Goal: Information Seeking & Learning: Find specific fact

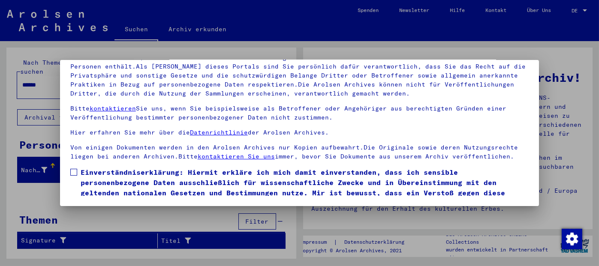
scroll to position [32, 0]
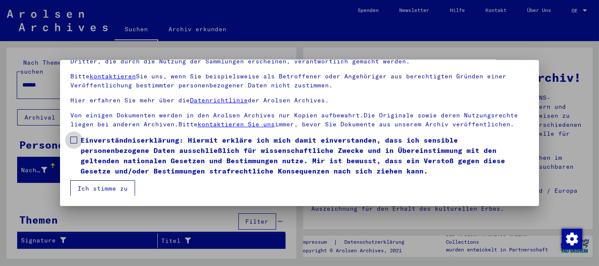
click at [73, 139] on span at bounding box center [73, 140] width 7 height 7
click at [95, 184] on button "Ich stimme zu" at bounding box center [102, 189] width 65 height 16
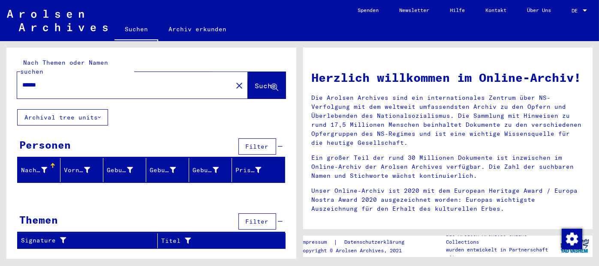
click at [261, 81] on span "Suche" at bounding box center [265, 85] width 21 height 9
drag, startPoint x: 58, startPoint y: 80, endPoint x: 3, endPoint y: 79, distance: 55.3
click at [3, 79] on div "Nach Themen oder Namen suchen ****** close Suche Archival tree units Personen F…" at bounding box center [149, 150] width 299 height 218
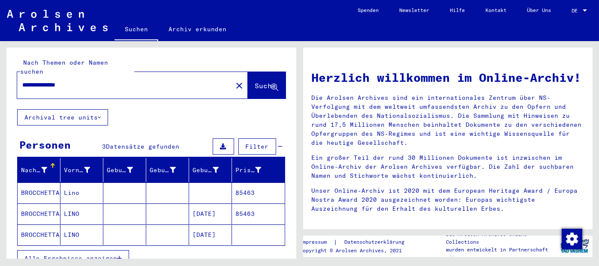
click at [241, 183] on mat-cell "85463" at bounding box center [258, 193] width 53 height 21
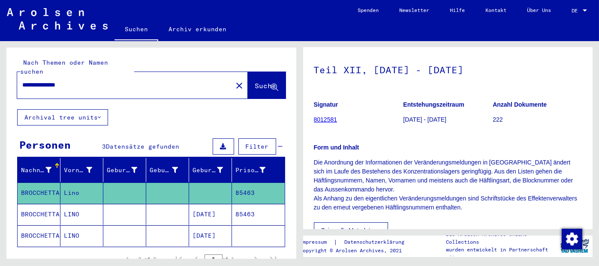
scroll to position [129, 0]
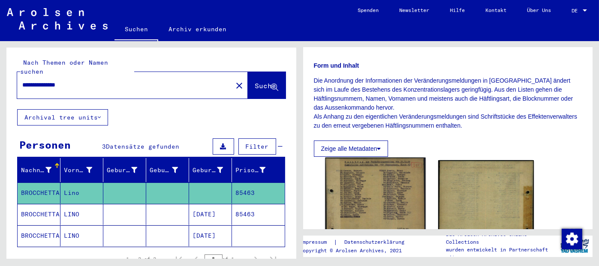
click at [367, 190] on img at bounding box center [375, 211] width 100 height 107
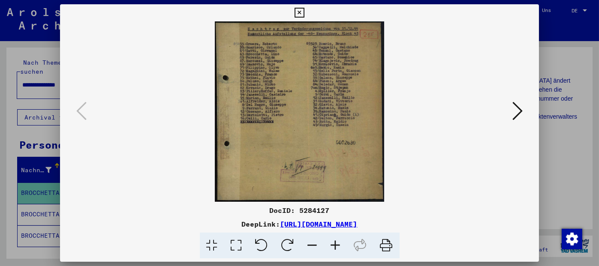
click at [335, 242] on icon at bounding box center [335, 246] width 23 height 26
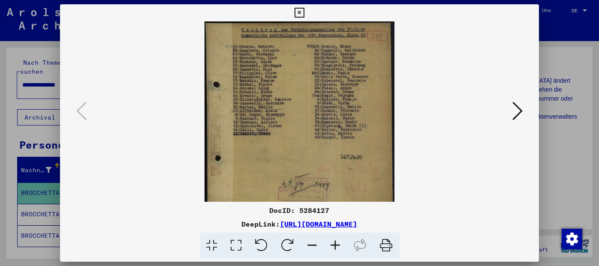
click at [335, 242] on icon at bounding box center [335, 246] width 23 height 26
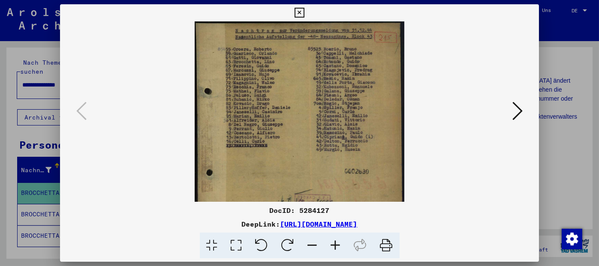
click at [335, 242] on icon at bounding box center [335, 246] width 23 height 26
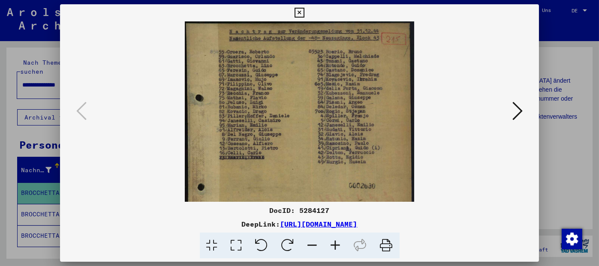
click at [335, 242] on icon at bounding box center [335, 246] width 23 height 26
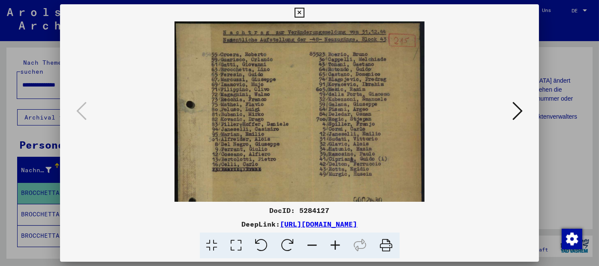
click at [335, 242] on icon at bounding box center [335, 246] width 23 height 26
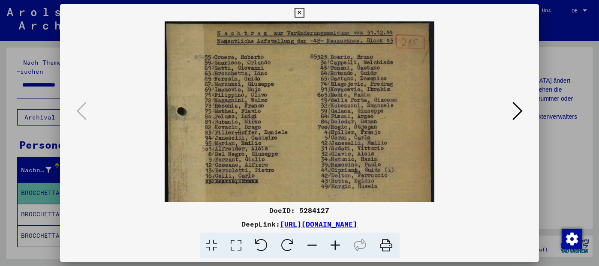
click at [335, 242] on icon at bounding box center [335, 246] width 23 height 26
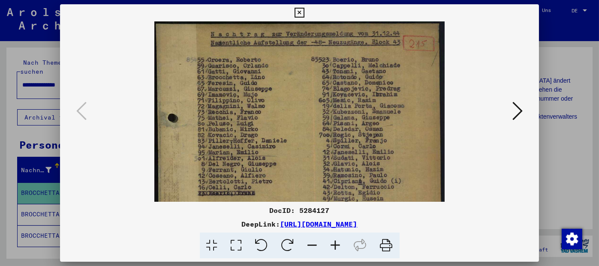
click at [335, 242] on icon at bounding box center [335, 246] width 23 height 26
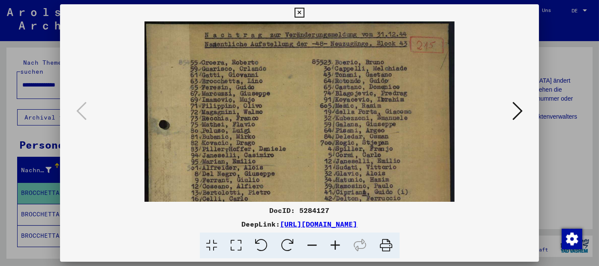
click at [335, 242] on icon at bounding box center [335, 246] width 23 height 26
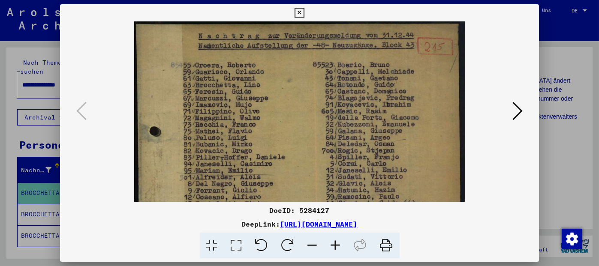
click at [335, 242] on icon at bounding box center [335, 246] width 23 height 26
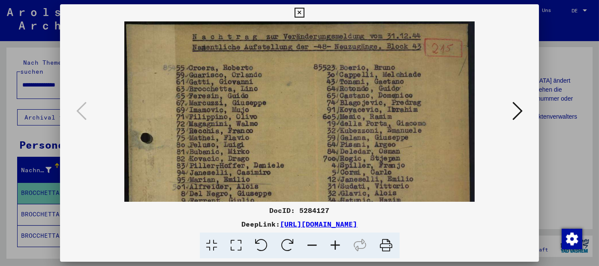
click at [335, 242] on icon at bounding box center [335, 246] width 23 height 26
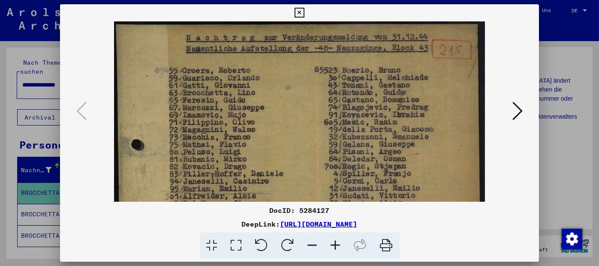
click at [335, 242] on icon at bounding box center [335, 246] width 23 height 26
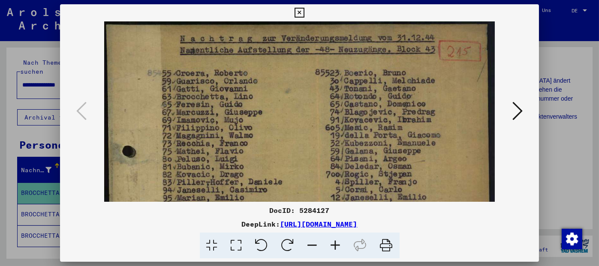
click at [335, 242] on icon at bounding box center [335, 246] width 23 height 26
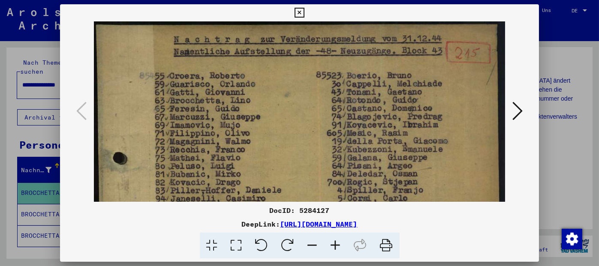
click at [301, 15] on icon at bounding box center [300, 13] width 10 height 10
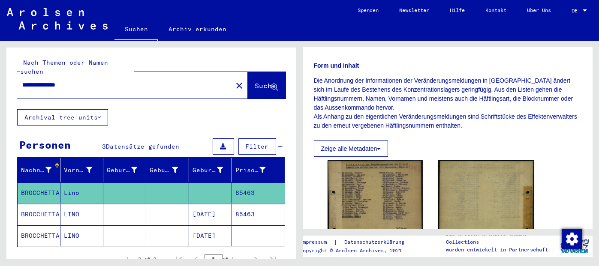
drag, startPoint x: 132, startPoint y: 73, endPoint x: 102, endPoint y: 69, distance: 31.2
click at [6, 74] on div "**********" at bounding box center [151, 79] width 290 height 62
click at [255, 81] on span "Suche" at bounding box center [265, 85] width 21 height 9
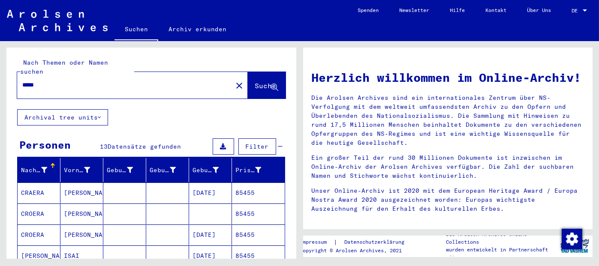
click at [233, 183] on mat-cell "85455" at bounding box center [258, 193] width 53 height 21
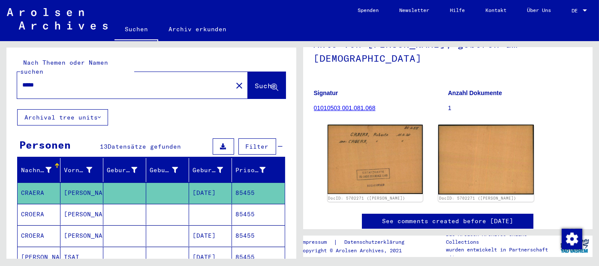
scroll to position [86, 0]
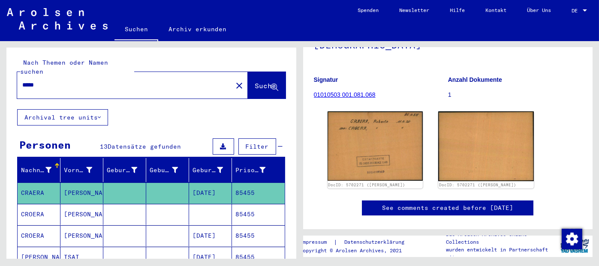
click at [234, 226] on mat-cell "85455" at bounding box center [258, 236] width 53 height 21
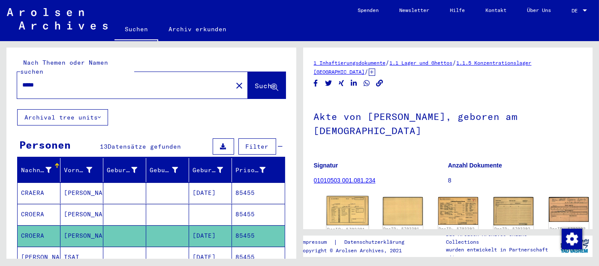
click at [336, 203] on img at bounding box center [347, 211] width 42 height 30
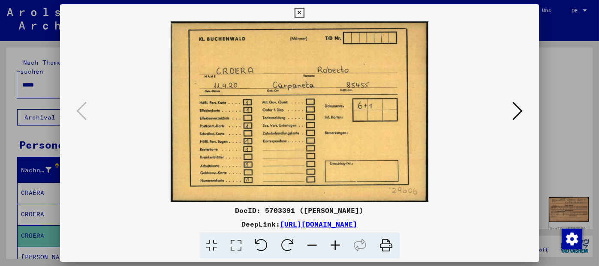
click at [518, 111] on icon at bounding box center [517, 111] width 10 height 21
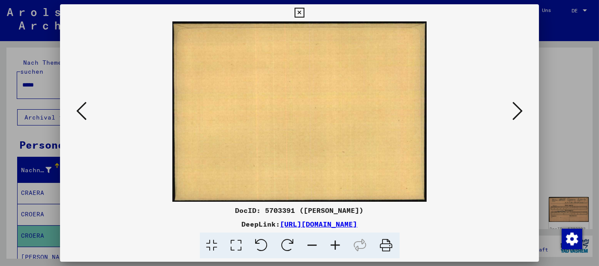
click at [518, 111] on icon at bounding box center [517, 111] width 10 height 21
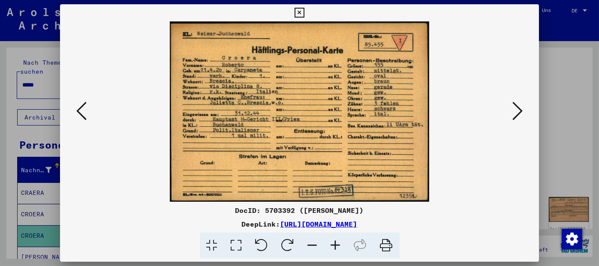
click at [520, 112] on icon at bounding box center [517, 111] width 10 height 21
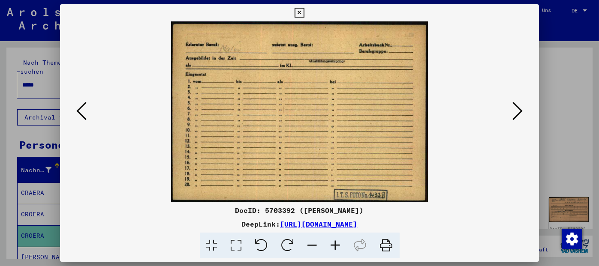
click at [520, 112] on icon at bounding box center [517, 111] width 10 height 21
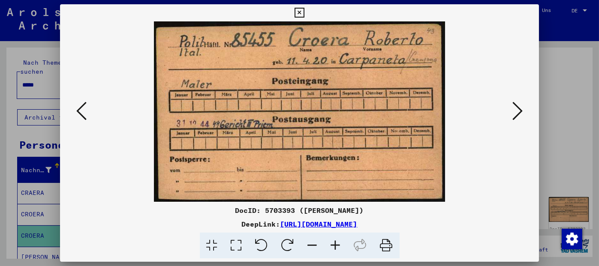
click at [515, 116] on icon at bounding box center [517, 111] width 10 height 21
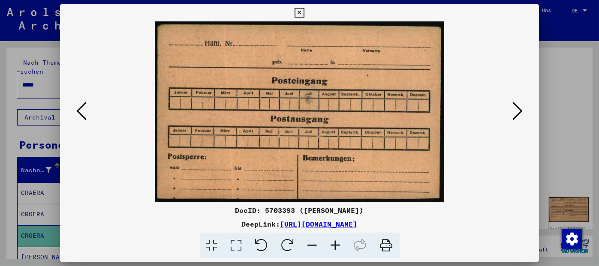
click at [515, 116] on icon at bounding box center [517, 111] width 10 height 21
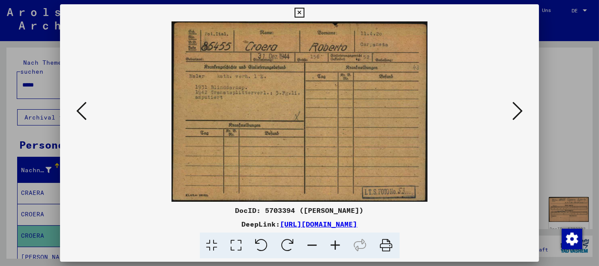
click at [515, 116] on icon at bounding box center [517, 111] width 10 height 21
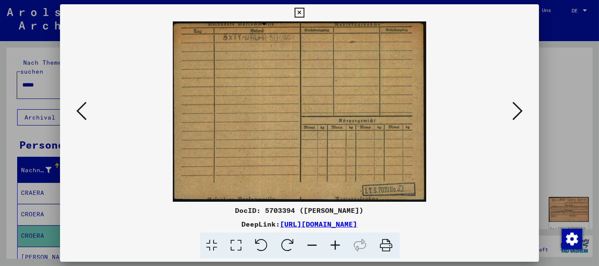
click at [515, 116] on icon at bounding box center [517, 111] width 10 height 21
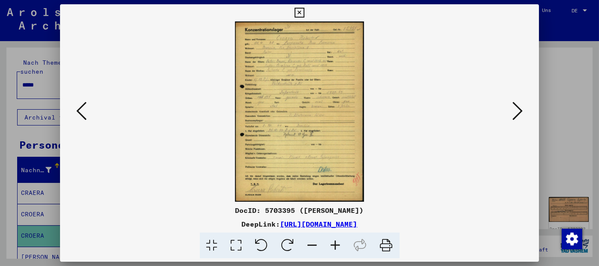
click at [338, 246] on icon at bounding box center [335, 246] width 23 height 26
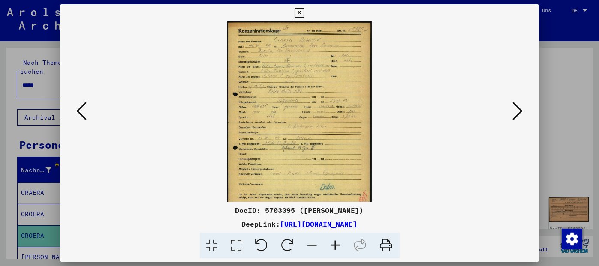
click at [338, 246] on icon at bounding box center [335, 246] width 23 height 26
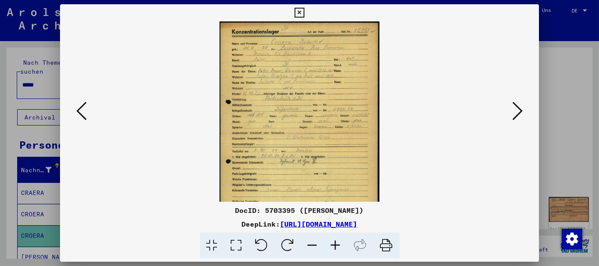
click at [338, 246] on icon at bounding box center [335, 246] width 23 height 26
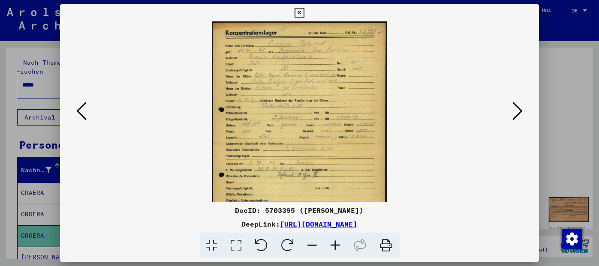
click at [338, 246] on icon at bounding box center [335, 246] width 23 height 26
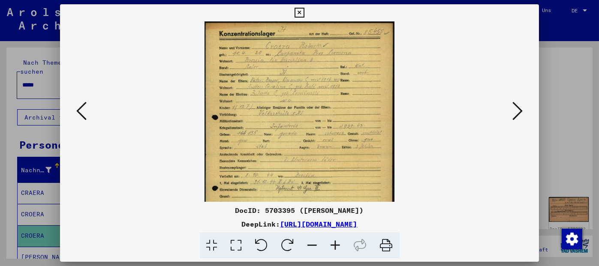
click at [338, 246] on icon at bounding box center [335, 246] width 23 height 26
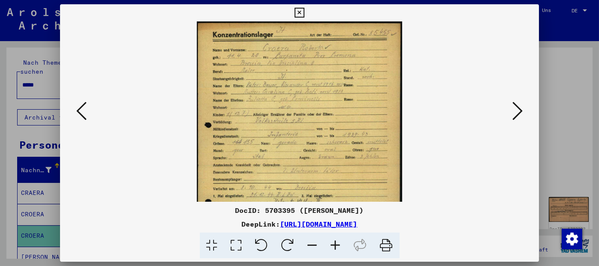
click at [338, 246] on icon at bounding box center [335, 246] width 23 height 26
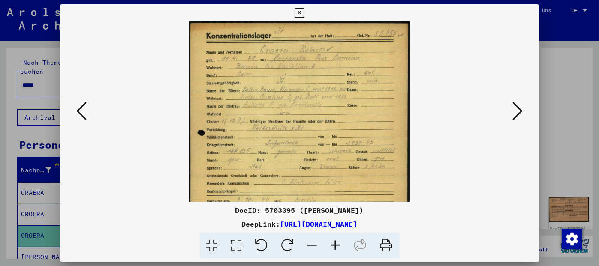
click at [338, 246] on icon at bounding box center [335, 246] width 23 height 26
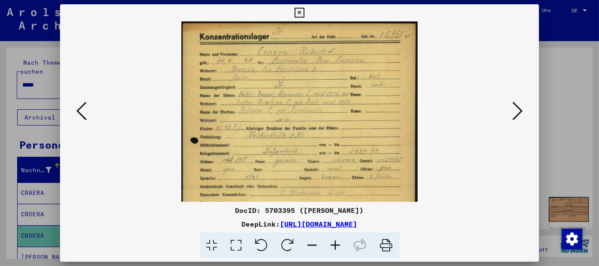
click at [338, 246] on icon at bounding box center [335, 246] width 23 height 26
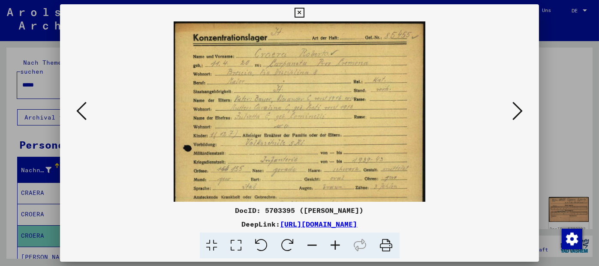
click at [338, 246] on icon at bounding box center [335, 246] width 23 height 26
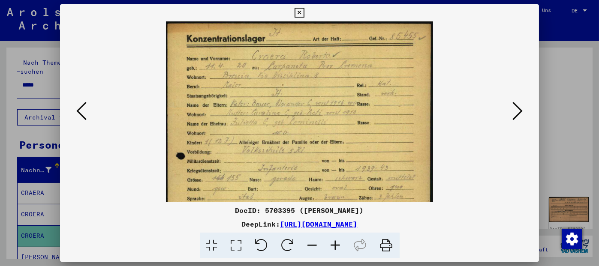
click at [338, 246] on icon at bounding box center [335, 246] width 23 height 26
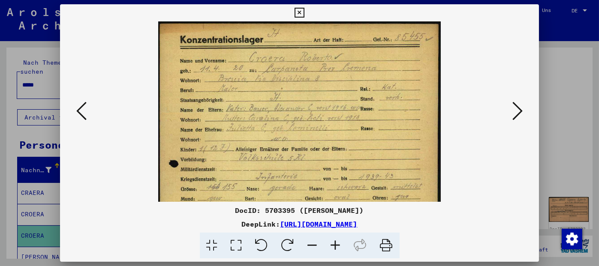
click at [338, 246] on icon at bounding box center [335, 246] width 23 height 26
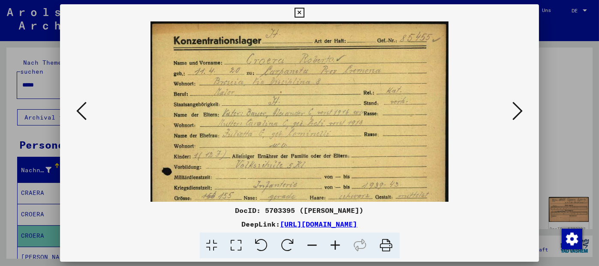
click at [338, 246] on icon at bounding box center [335, 246] width 23 height 26
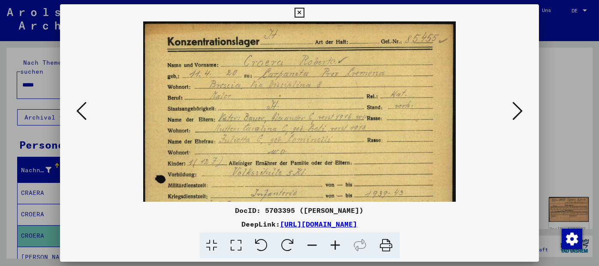
click at [338, 246] on icon at bounding box center [335, 246] width 23 height 26
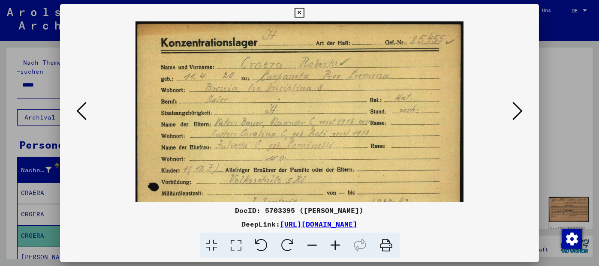
click at [338, 246] on icon at bounding box center [335, 246] width 23 height 26
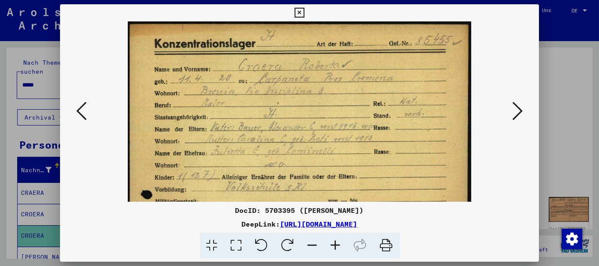
click at [338, 246] on icon at bounding box center [335, 246] width 23 height 26
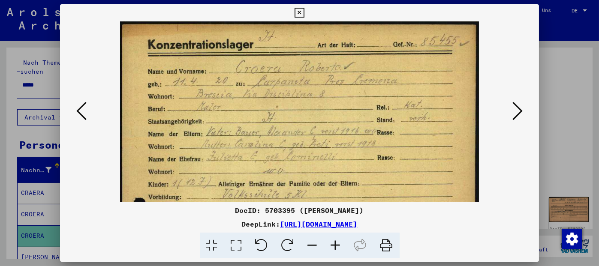
click at [338, 246] on icon at bounding box center [335, 246] width 23 height 26
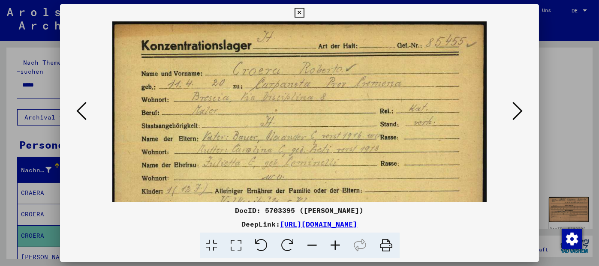
click at [338, 246] on icon at bounding box center [335, 246] width 23 height 26
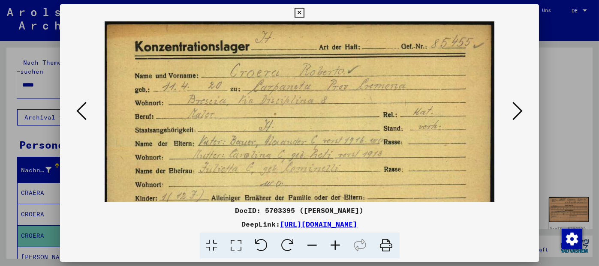
click at [338, 246] on icon at bounding box center [335, 246] width 23 height 26
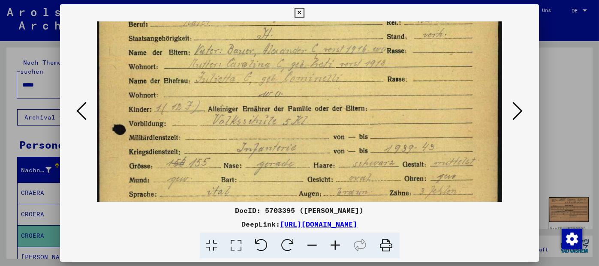
scroll to position [97, 0]
drag, startPoint x: 314, startPoint y: 150, endPoint x: 313, endPoint y: 54, distance: 96.1
click at [313, 54] on img at bounding box center [299, 208] width 405 height 566
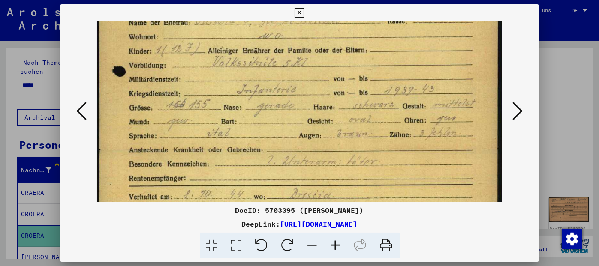
drag, startPoint x: 298, startPoint y: 98, endPoint x: 304, endPoint y: 40, distance: 58.6
click at [304, 40] on img at bounding box center [299, 150] width 405 height 566
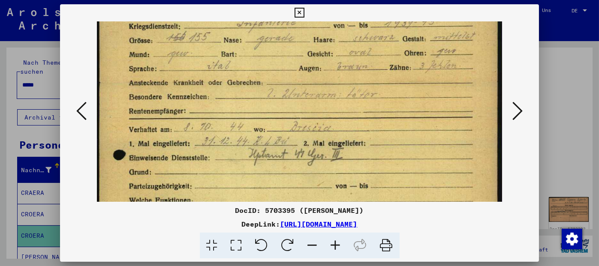
scroll to position [233, 0]
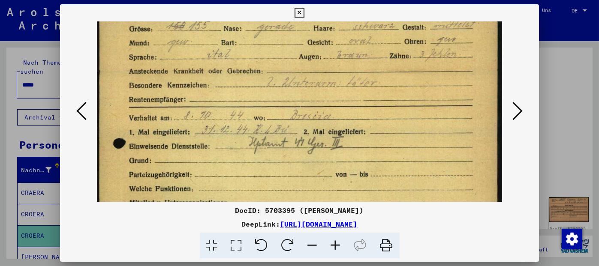
drag, startPoint x: 302, startPoint y: 96, endPoint x: 304, endPoint y: 18, distance: 78.5
click at [304, 18] on div "DocID: 5703395 ([PERSON_NAME]) DeepLink: [URL][DOMAIN_NAME]" at bounding box center [299, 131] width 479 height 255
click at [298, 12] on icon at bounding box center [300, 13] width 10 height 10
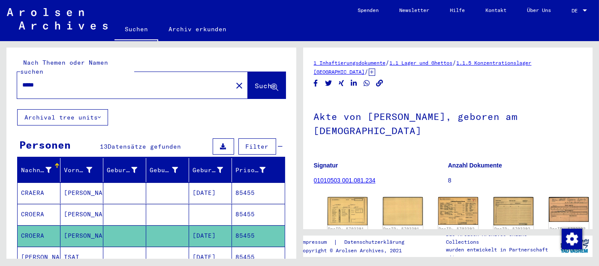
click at [244, 208] on mat-cell "85455" at bounding box center [258, 214] width 53 height 21
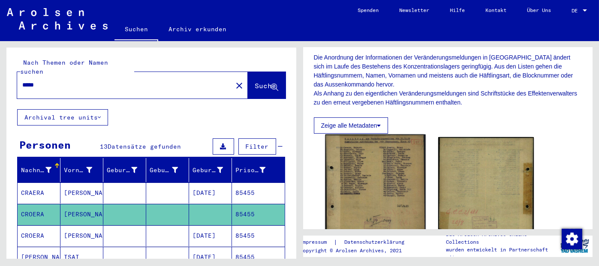
scroll to position [172, 0]
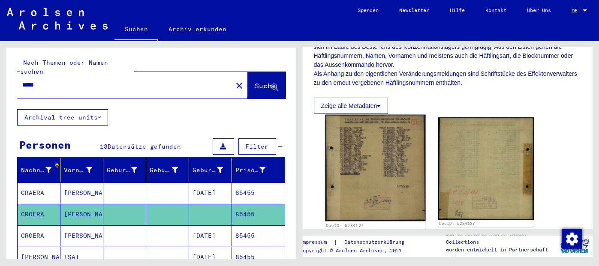
click at [370, 163] on img at bounding box center [375, 168] width 100 height 107
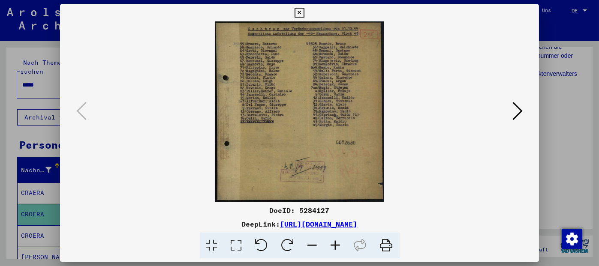
click at [337, 242] on icon at bounding box center [335, 246] width 23 height 26
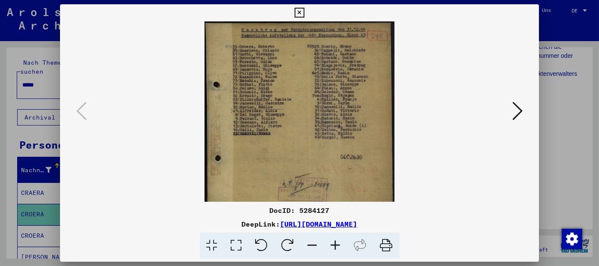
click at [337, 242] on icon at bounding box center [335, 246] width 23 height 26
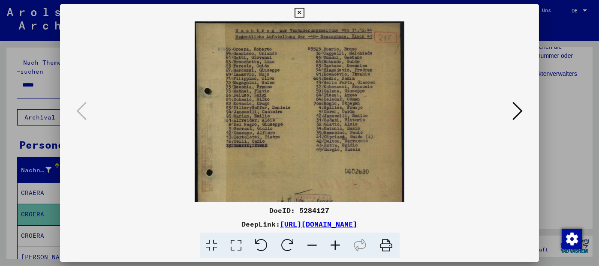
click at [337, 242] on icon at bounding box center [335, 246] width 23 height 26
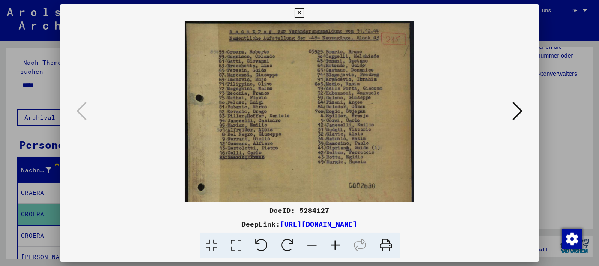
click at [337, 242] on icon at bounding box center [335, 246] width 23 height 26
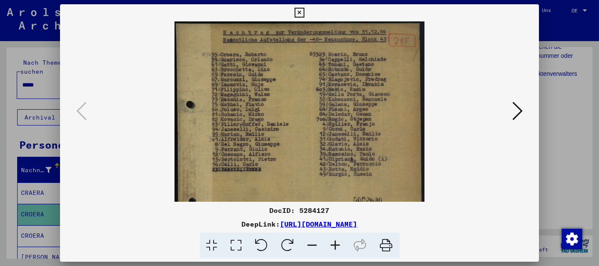
click at [337, 242] on icon at bounding box center [335, 246] width 23 height 26
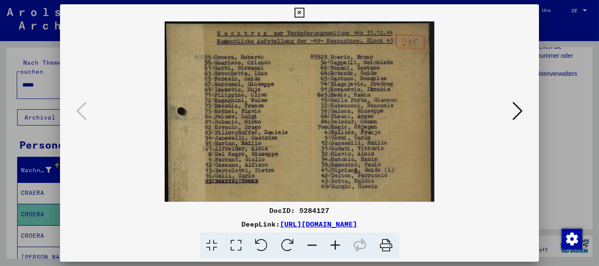
click at [337, 242] on icon at bounding box center [335, 246] width 23 height 26
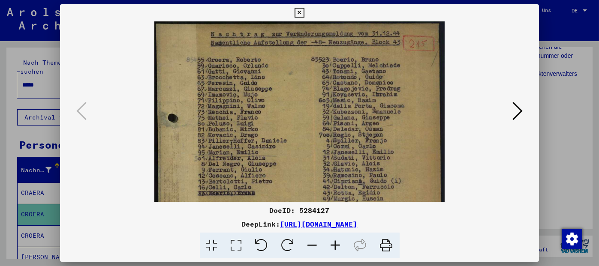
click at [337, 242] on icon at bounding box center [335, 246] width 23 height 26
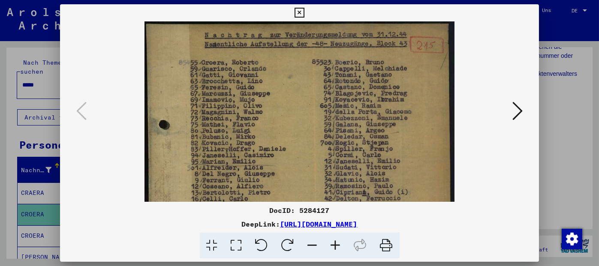
click at [337, 242] on icon at bounding box center [335, 246] width 23 height 26
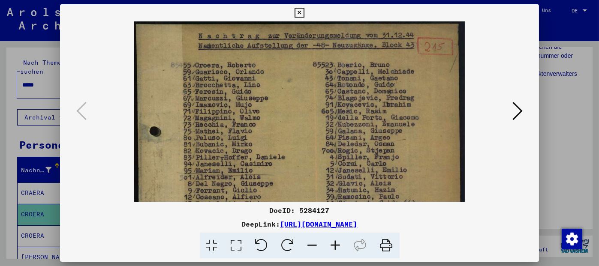
drag, startPoint x: 301, startPoint y: 12, endPoint x: 298, endPoint y: 17, distance: 5.0
click at [299, 15] on icon at bounding box center [300, 13] width 10 height 10
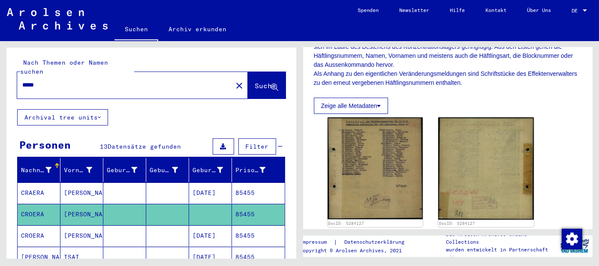
click at [74, 81] on input "*****" at bounding box center [124, 85] width 205 height 9
click at [255, 81] on span "Suche" at bounding box center [265, 85] width 21 height 9
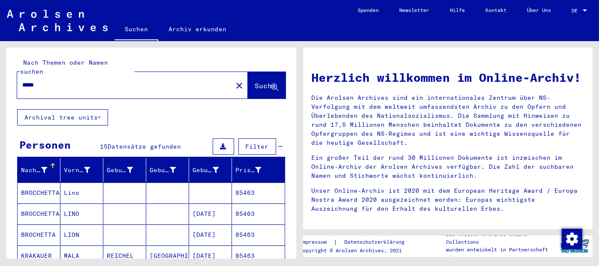
click at [238, 204] on mat-cell "85463" at bounding box center [258, 214] width 53 height 21
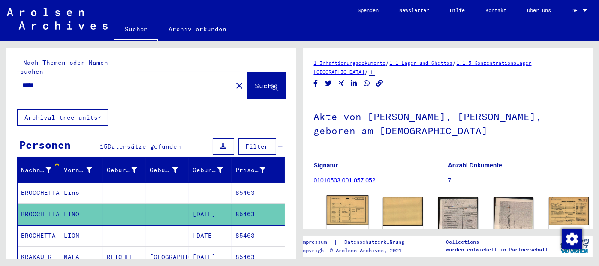
click at [342, 204] on img at bounding box center [347, 211] width 42 height 30
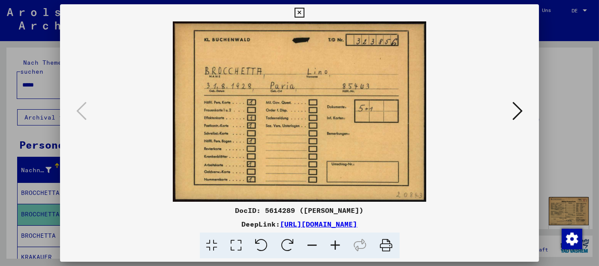
click at [517, 113] on icon at bounding box center [517, 111] width 10 height 21
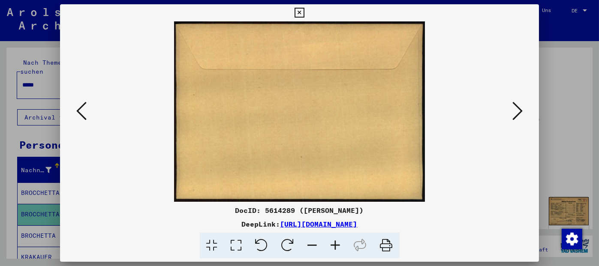
click at [517, 113] on icon at bounding box center [517, 111] width 10 height 21
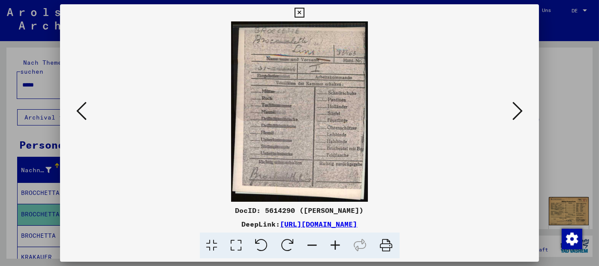
click at [517, 113] on icon at bounding box center [517, 111] width 10 height 21
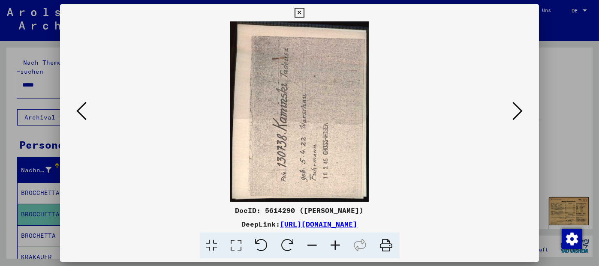
click at [517, 113] on icon at bounding box center [517, 111] width 10 height 21
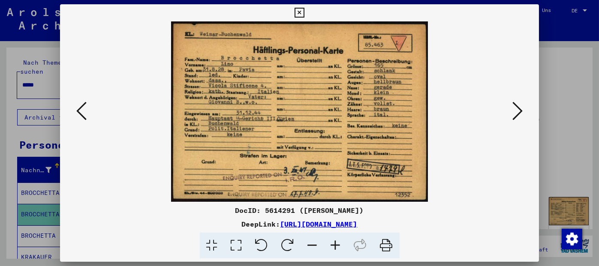
click at [514, 113] on icon at bounding box center [517, 111] width 10 height 21
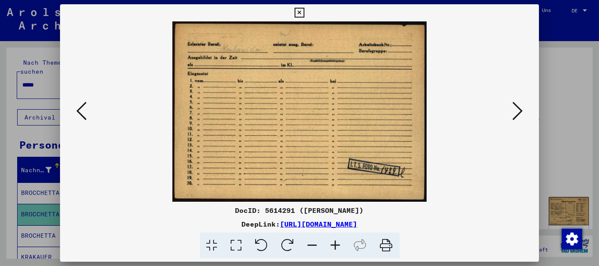
click at [514, 113] on icon at bounding box center [517, 111] width 10 height 21
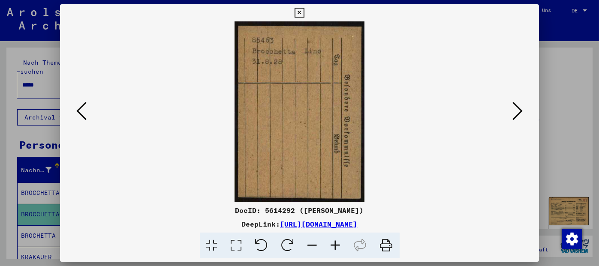
click at [514, 113] on icon at bounding box center [517, 111] width 10 height 21
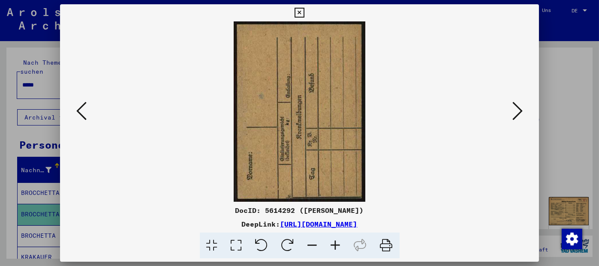
click at [514, 113] on icon at bounding box center [517, 111] width 10 height 21
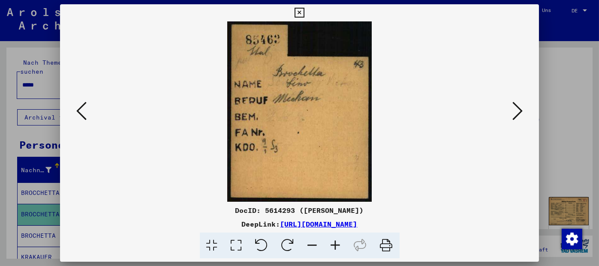
click at [514, 113] on icon at bounding box center [517, 111] width 10 height 21
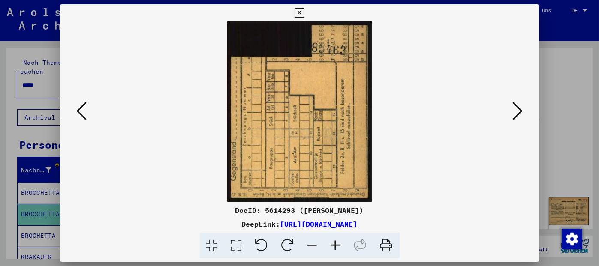
click at [514, 113] on icon at bounding box center [517, 111] width 10 height 21
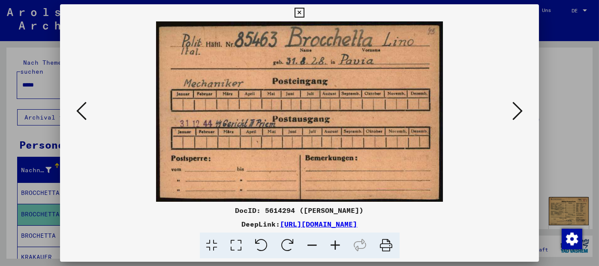
click at [514, 113] on icon at bounding box center [517, 111] width 10 height 21
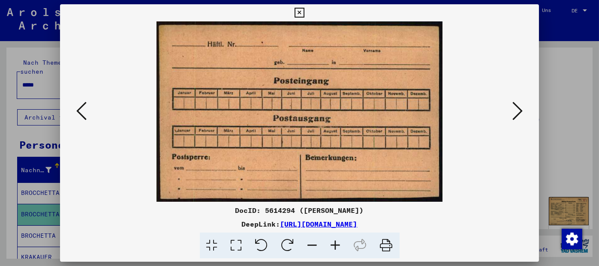
click at [514, 113] on icon at bounding box center [517, 111] width 10 height 21
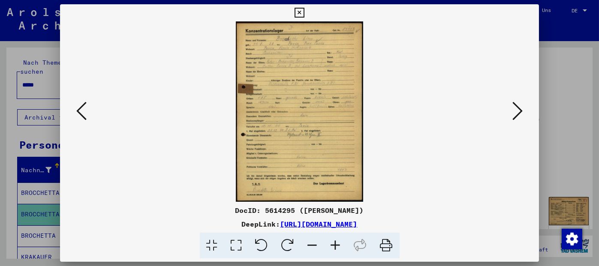
click at [334, 245] on icon at bounding box center [335, 246] width 23 height 26
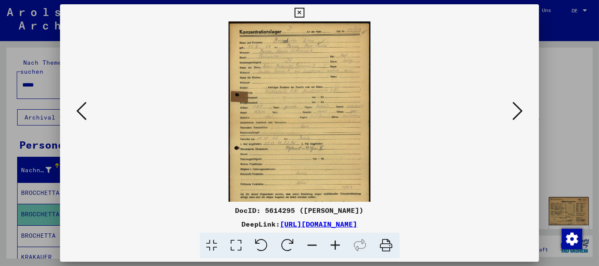
click at [334, 245] on icon at bounding box center [335, 246] width 23 height 26
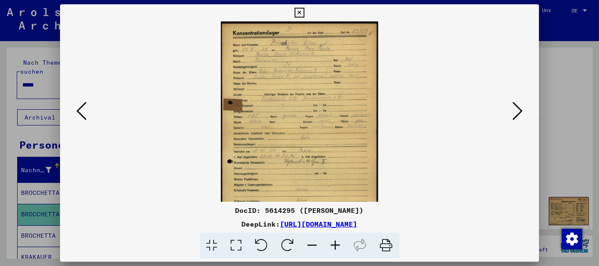
click at [334, 245] on icon at bounding box center [335, 246] width 23 height 26
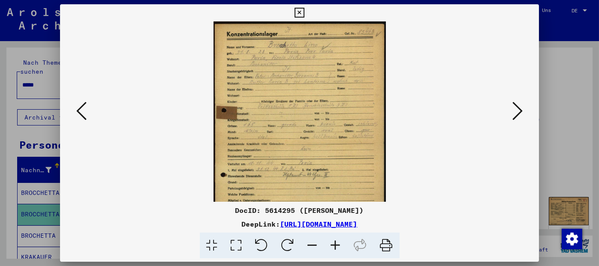
click at [334, 245] on icon at bounding box center [335, 246] width 23 height 26
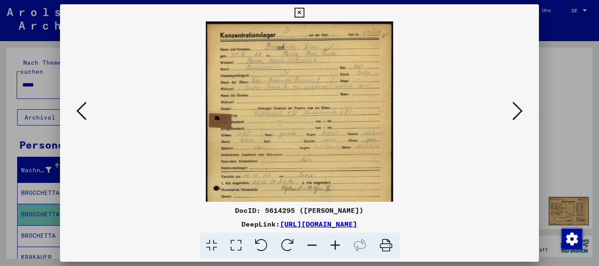
click at [334, 245] on icon at bounding box center [335, 246] width 23 height 26
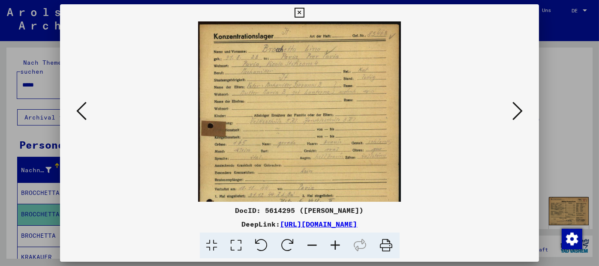
click at [334, 245] on icon at bounding box center [335, 246] width 23 height 26
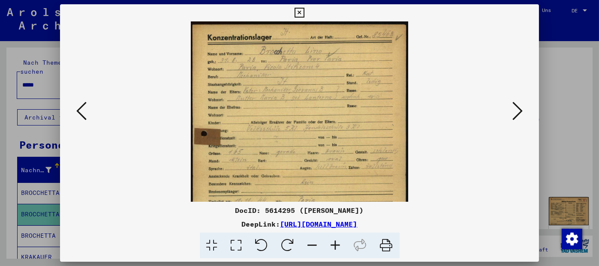
click at [334, 245] on icon at bounding box center [335, 246] width 23 height 26
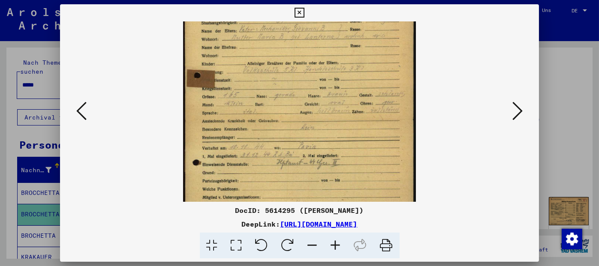
scroll to position [81, 0]
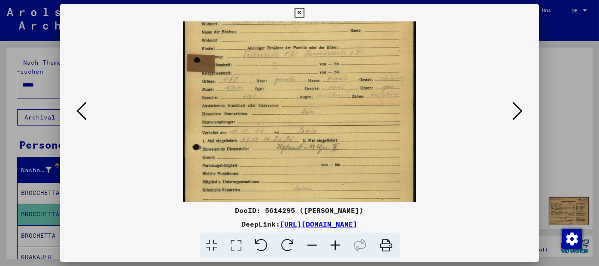
drag, startPoint x: 302, startPoint y: 156, endPoint x: 301, endPoint y: 91, distance: 64.8
click at [301, 91] on img at bounding box center [299, 105] width 233 height 331
click at [331, 242] on icon at bounding box center [335, 246] width 23 height 26
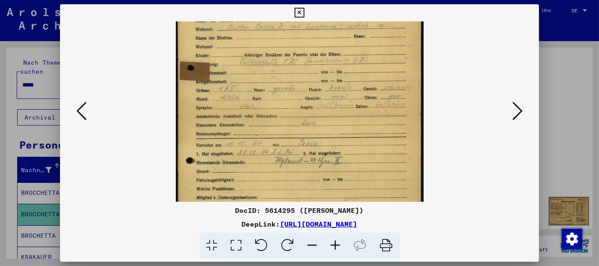
click at [331, 242] on icon at bounding box center [335, 246] width 23 height 26
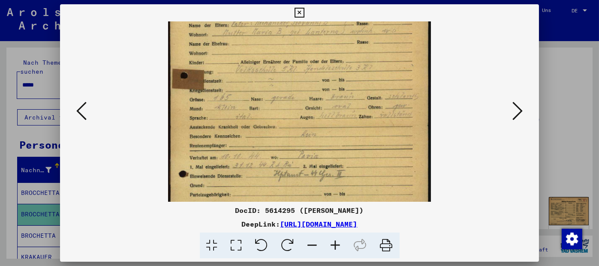
click at [331, 242] on icon at bounding box center [335, 246] width 23 height 26
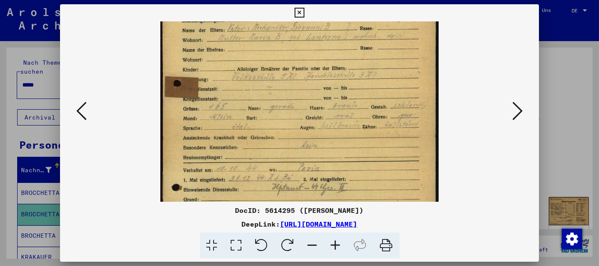
click at [331, 242] on icon at bounding box center [335, 246] width 23 height 26
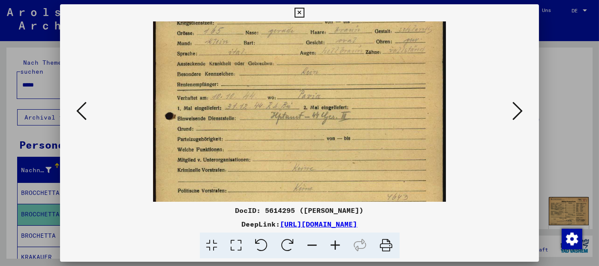
scroll to position [167, 0]
drag, startPoint x: 262, startPoint y: 172, endPoint x: 263, endPoint y: 87, distance: 85.3
click at [263, 87] on img at bounding box center [299, 62] width 293 height 416
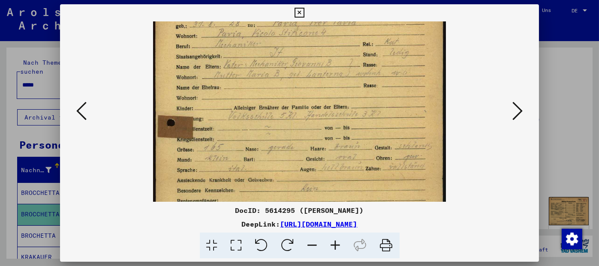
drag, startPoint x: 318, startPoint y: 120, endPoint x: 331, endPoint y: 228, distance: 108.8
click at [331, 228] on div "DocID: 5614295 ([PERSON_NAME]) DeepLink: [URL][DOMAIN_NAME]" at bounding box center [299, 131] width 479 height 255
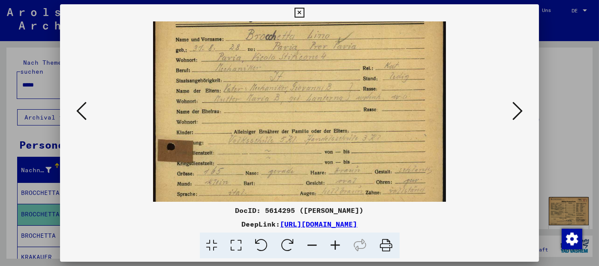
scroll to position [0, 0]
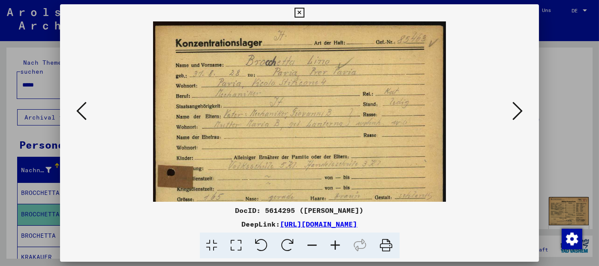
drag, startPoint x: 354, startPoint y: 134, endPoint x: 355, endPoint y: 164, distance: 29.6
click at [355, 164] on img at bounding box center [299, 229] width 293 height 416
click at [301, 14] on icon at bounding box center [300, 13] width 10 height 10
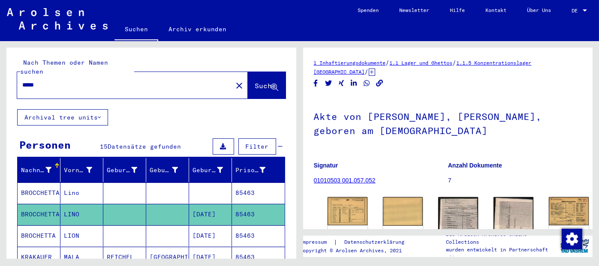
click at [40, 81] on input "*****" at bounding box center [124, 85] width 205 height 9
type input "*****"
click at [255, 81] on span "Suche" at bounding box center [265, 85] width 21 height 9
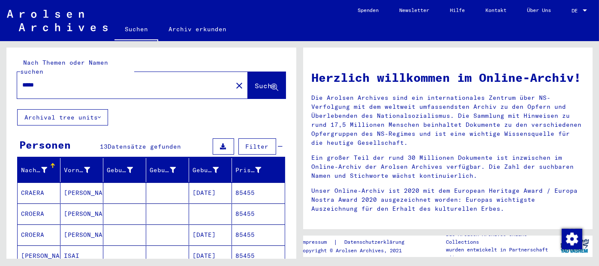
click at [250, 183] on mat-cell "85455" at bounding box center [258, 193] width 53 height 21
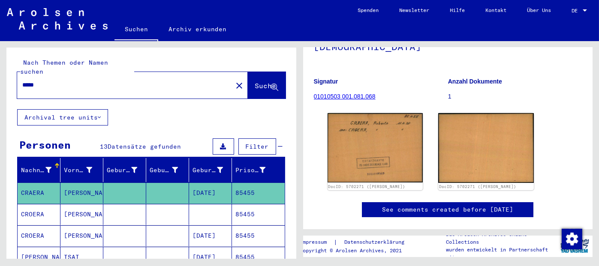
scroll to position [129, 0]
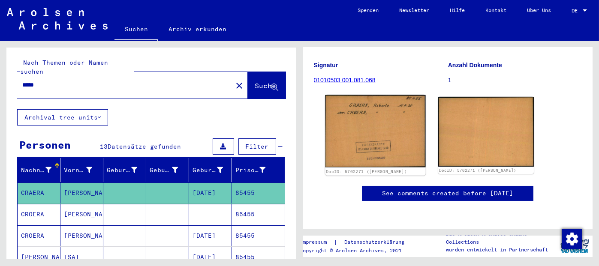
click at [381, 108] on img at bounding box center [375, 131] width 100 height 72
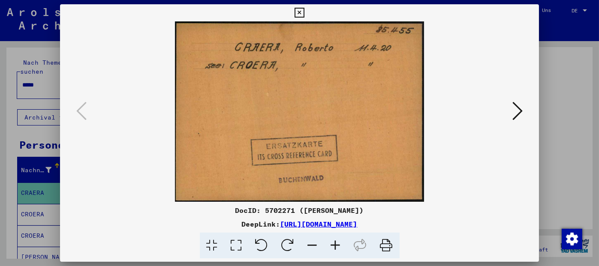
click at [298, 13] on icon at bounding box center [300, 13] width 10 height 10
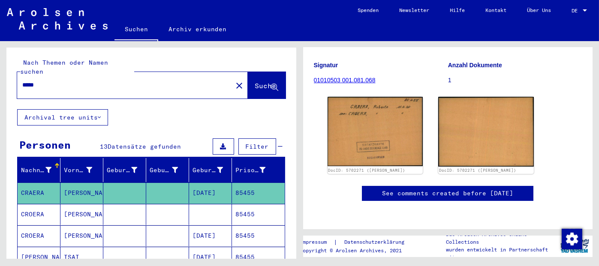
click at [251, 227] on mat-cell "85455" at bounding box center [258, 236] width 53 height 21
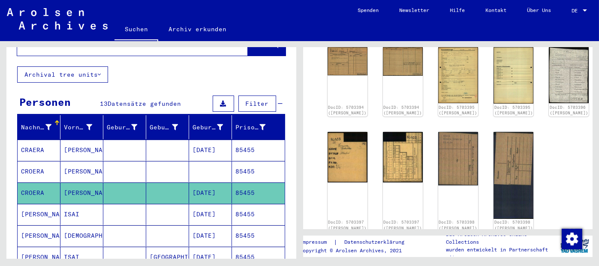
scroll to position [214, 0]
